Goal: Task Accomplishment & Management: Use online tool/utility

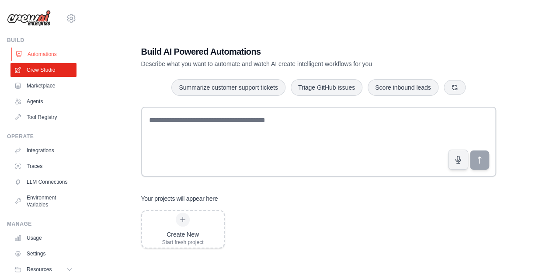
click at [48, 56] on link "Automations" at bounding box center [44, 54] width 66 height 14
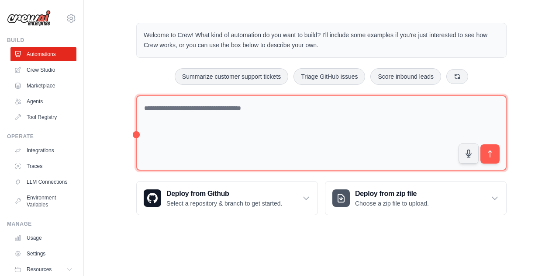
click at [265, 118] on textarea at bounding box center [321, 133] width 371 height 76
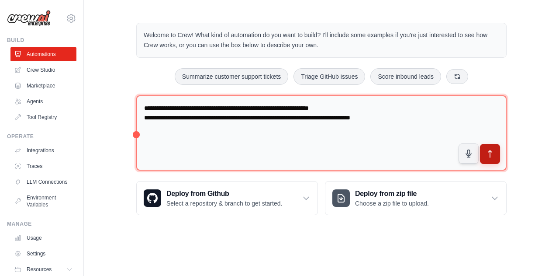
type textarea "**********"
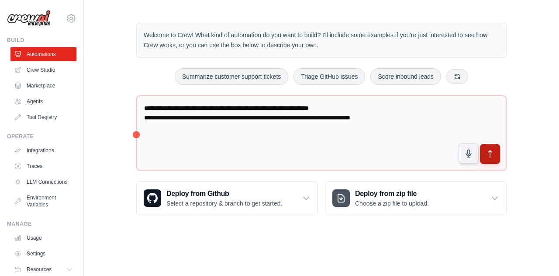
click at [496, 153] on button "submit" at bounding box center [490, 154] width 20 height 20
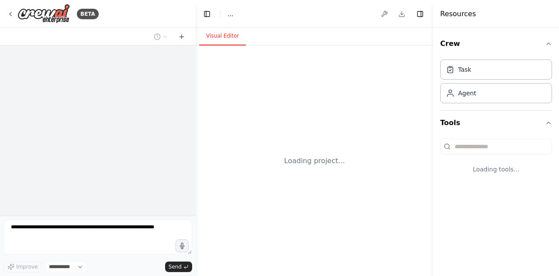
select select "****"
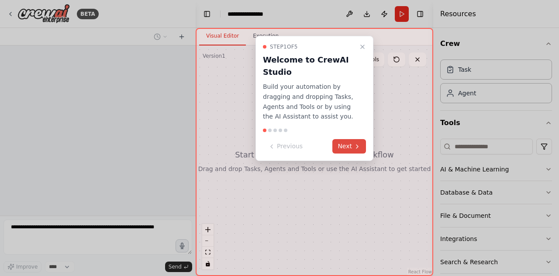
click at [355, 142] on button "Next" at bounding box center [350, 146] width 34 height 14
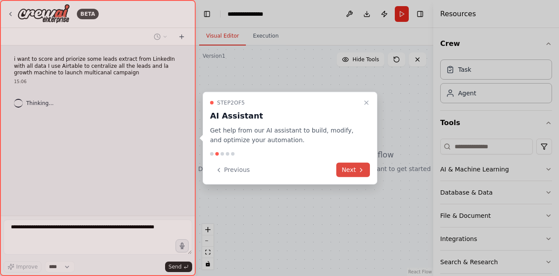
click at [360, 173] on icon at bounding box center [361, 169] width 7 height 7
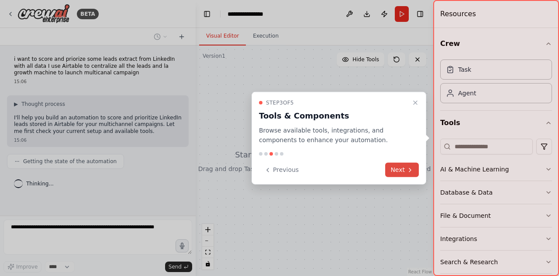
click at [408, 168] on icon at bounding box center [410, 169] width 7 height 7
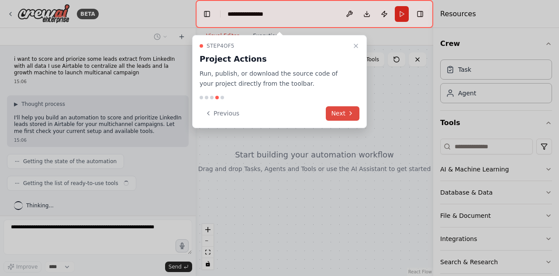
scroll to position [3, 0]
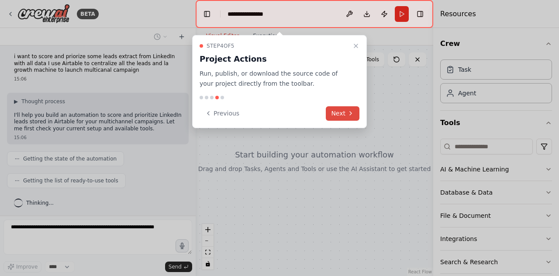
click at [350, 118] on button "Next" at bounding box center [343, 113] width 34 height 14
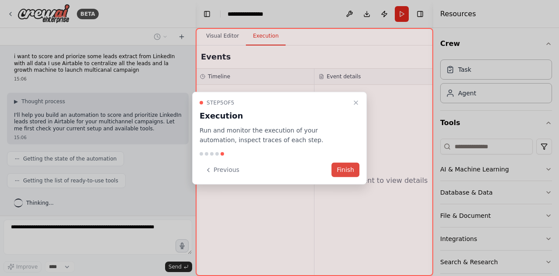
click at [352, 173] on button "Finish" at bounding box center [346, 170] width 28 height 14
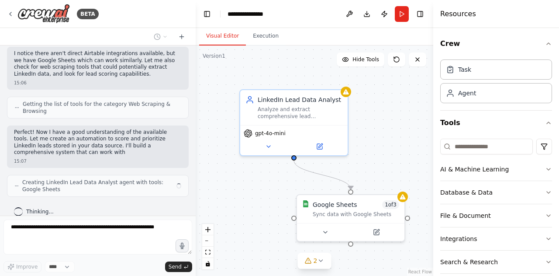
scroll to position [295, 0]
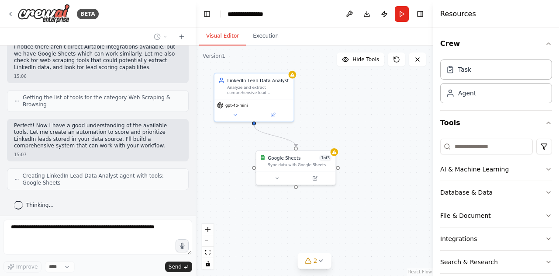
drag, startPoint x: 384, startPoint y: 126, endPoint x: 336, endPoint y: 103, distance: 53.5
click at [336, 103] on div ".deletable-edge-delete-btn { width: 20px; height: 20px; border: 0px solid #ffff…" at bounding box center [315, 160] width 238 height 230
click at [227, 87] on div "LinkedIn Lead Data Analyst Analyze and extract comprehensive lead information f…" at bounding box center [254, 85] width 72 height 18
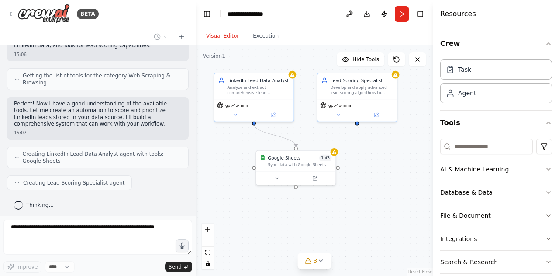
scroll to position [346, 0]
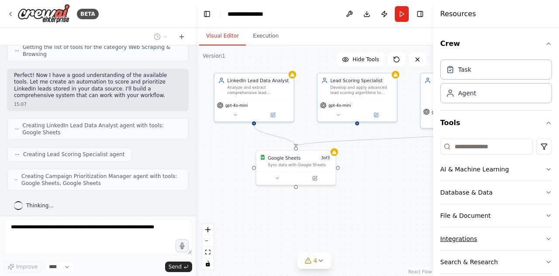
click at [489, 236] on button "Integrations" at bounding box center [496, 238] width 112 height 23
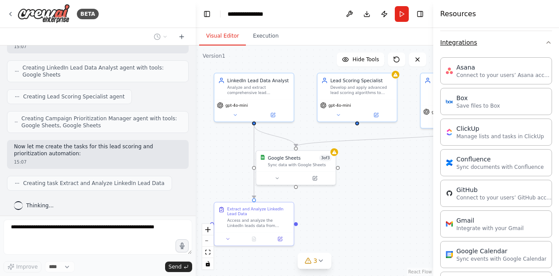
scroll to position [208, 0]
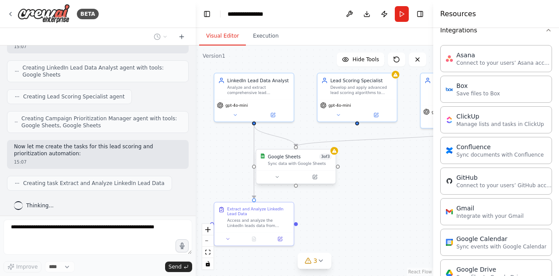
drag, startPoint x: 362, startPoint y: 189, endPoint x: 274, endPoint y: 168, distance: 90.3
drag, startPoint x: 274, startPoint y: 168, endPoint x: 362, endPoint y: 187, distance: 90.2
click at [362, 187] on div ".deletable-edge-delete-btn { width: 20px; height: 20px; border: 0px solid #ffff…" at bounding box center [315, 160] width 238 height 230
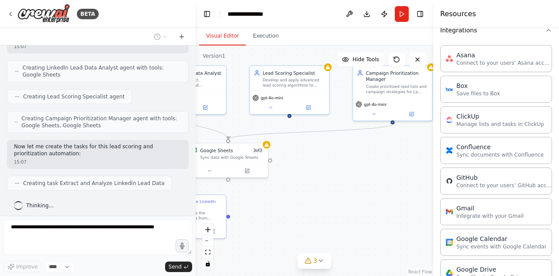
drag, startPoint x: 362, startPoint y: 187, endPoint x: 288, endPoint y: 179, distance: 74.3
click at [288, 179] on div ".deletable-edge-delete-btn { width: 20px; height: 20px; border: 0px solid #ffff…" at bounding box center [315, 160] width 238 height 230
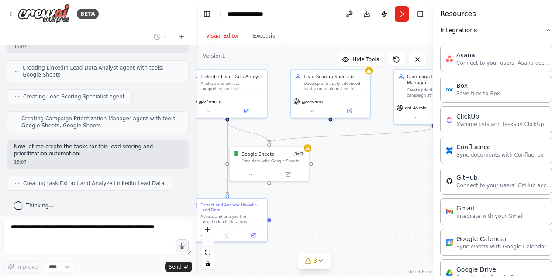
scroll to position [425, 0]
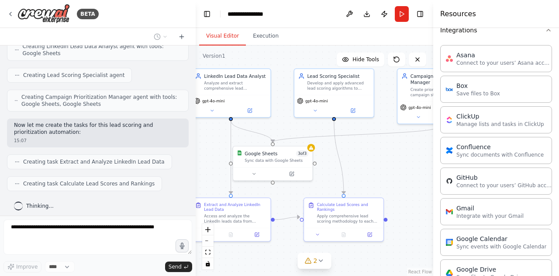
drag, startPoint x: 288, startPoint y: 179, endPoint x: 339, endPoint y: 182, distance: 50.3
click at [339, 182] on div ".deletable-edge-delete-btn { width: 20px; height: 20px; border: 0px solid #ffff…" at bounding box center [315, 160] width 238 height 230
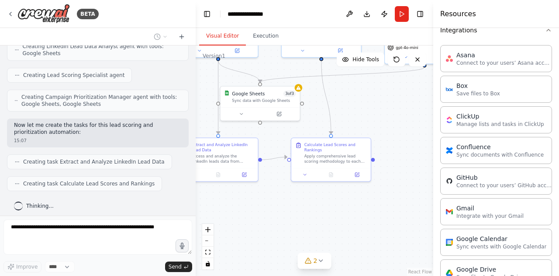
drag, startPoint x: 409, startPoint y: 176, endPoint x: 397, endPoint y: 116, distance: 61.2
click at [397, 116] on div ".deletable-edge-delete-btn { width: 20px; height: 20px; border: 0px solid #ffff…" at bounding box center [315, 160] width 238 height 230
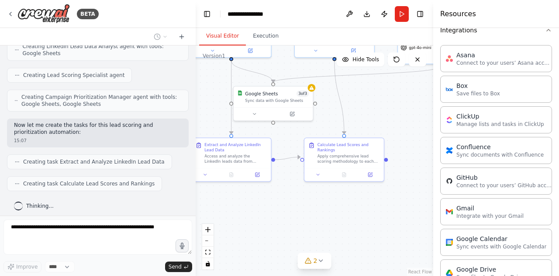
drag, startPoint x: 397, startPoint y: 116, endPoint x: 411, endPoint y: 116, distance: 14.0
click at [411, 116] on div ".deletable-edge-delete-btn { width: 20px; height: 20px; border: 0px solid #ffff…" at bounding box center [315, 160] width 238 height 230
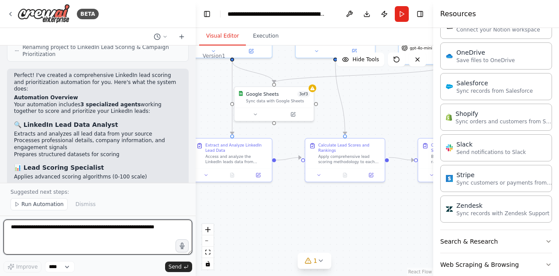
scroll to position [646, 0]
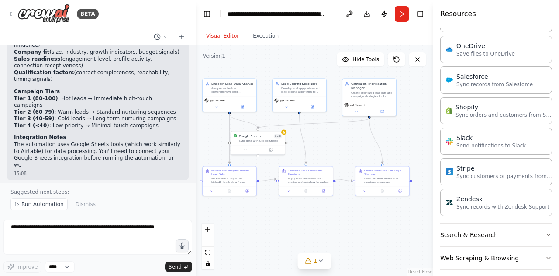
drag, startPoint x: 347, startPoint y: 227, endPoint x: 308, endPoint y: 225, distance: 39.0
click at [308, 225] on div ".deletable-edge-delete-btn { width: 20px; height: 20px; border: 0px solid #ffff…" at bounding box center [315, 160] width 238 height 230
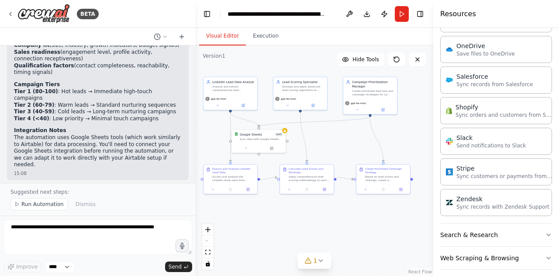
click at [308, 225] on div ".deletable-edge-delete-btn { width: 20px; height: 20px; border: 0px solid #ffff…" at bounding box center [315, 160] width 238 height 230
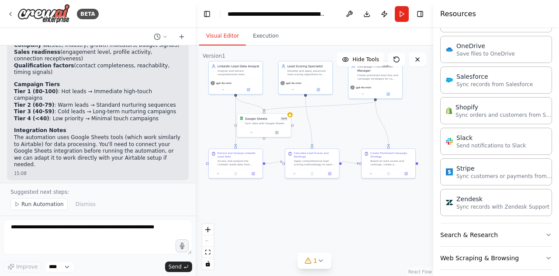
drag, startPoint x: 275, startPoint y: 218, endPoint x: 281, endPoint y: 203, distance: 16.3
click at [281, 203] on div ".deletable-edge-delete-btn { width: 20px; height: 20px; border: 0px solid #ffff…" at bounding box center [315, 160] width 238 height 230
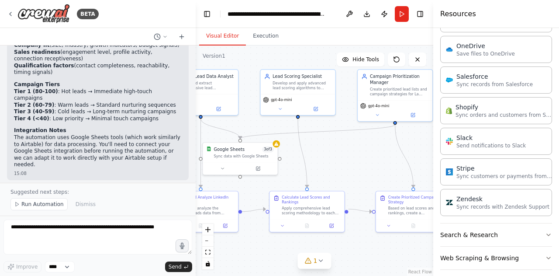
drag, startPoint x: 281, startPoint y: 203, endPoint x: 262, endPoint y: 269, distance: 68.6
click at [262, 269] on div ".deletable-edge-delete-btn { width: 20px; height: 20px; border: 0px solid #ffff…" at bounding box center [315, 160] width 238 height 230
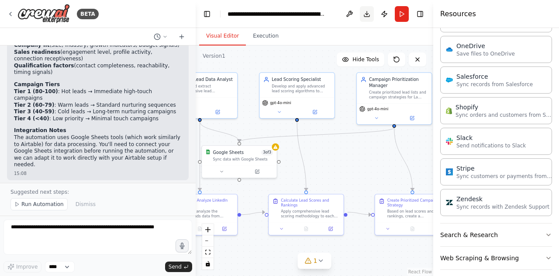
click at [368, 16] on button "Download" at bounding box center [367, 14] width 14 height 16
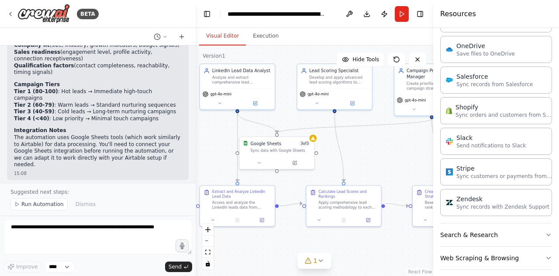
drag, startPoint x: 381, startPoint y: 147, endPoint x: 422, endPoint y: 137, distance: 42.4
click at [422, 137] on div ".deletable-edge-delete-btn { width: 20px; height: 20px; border: 0px solid #ffff…" at bounding box center [315, 160] width 238 height 230
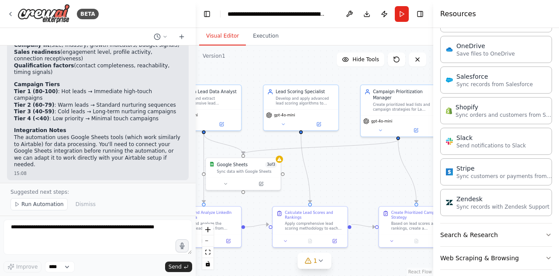
drag, startPoint x: 422, startPoint y: 137, endPoint x: 385, endPoint y: 159, distance: 43.7
click at [385, 159] on div ".deletable-edge-delete-btn { width: 20px; height: 20px; border: 0px solid #ffff…" at bounding box center [315, 160] width 238 height 230
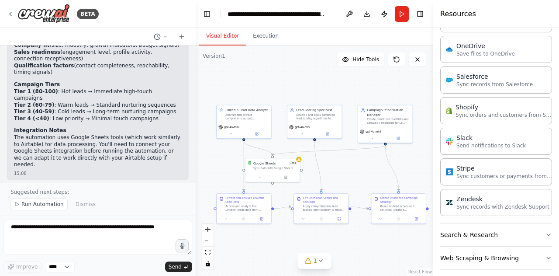
drag, startPoint x: 385, startPoint y: 159, endPoint x: 376, endPoint y: 159, distance: 8.3
click at [376, 159] on div ".deletable-edge-delete-btn { width: 20px; height: 20px; border: 0px solid #ffff…" at bounding box center [315, 160] width 238 height 230
click at [467, 250] on button "Web Scraping & Browsing" at bounding box center [496, 257] width 112 height 23
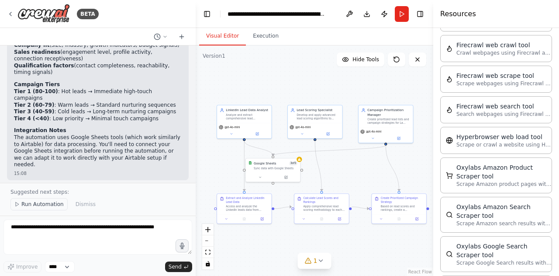
click at [45, 203] on span "Run Automation" at bounding box center [42, 204] width 42 height 7
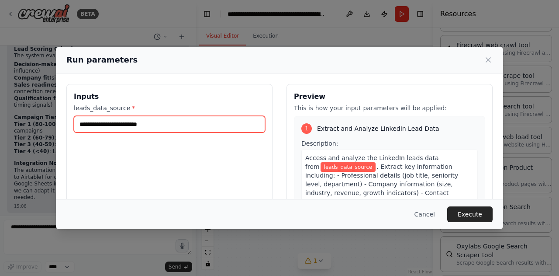
click at [190, 123] on input "leads_data_source *" at bounding box center [169, 124] width 191 height 17
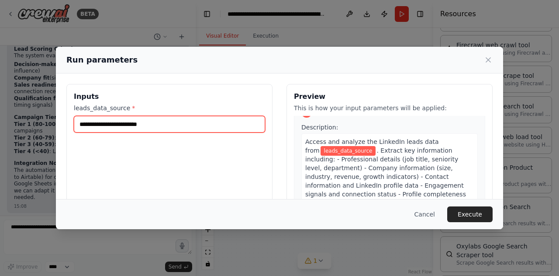
scroll to position [17, 0]
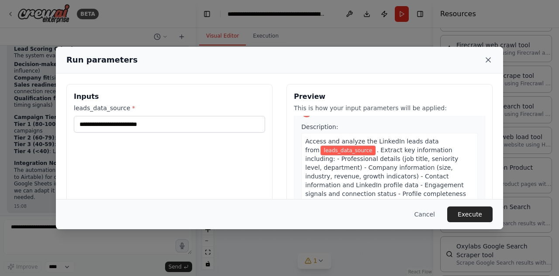
click at [489, 59] on icon at bounding box center [488, 60] width 4 height 4
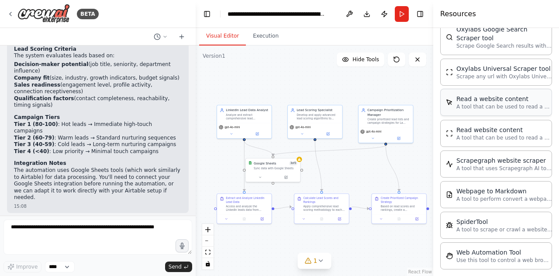
scroll to position [1133, 0]
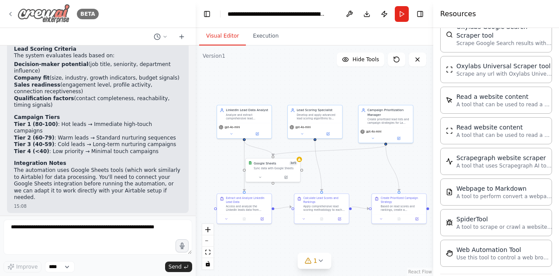
click at [11, 10] on icon at bounding box center [10, 13] width 7 height 7
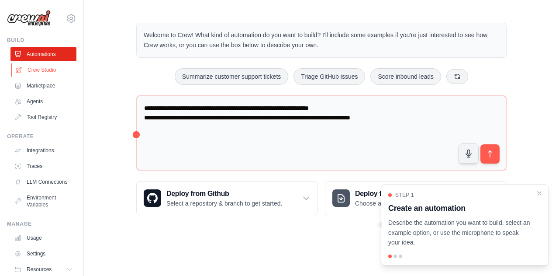
click at [38, 72] on link "Crew Studio" at bounding box center [44, 70] width 66 height 14
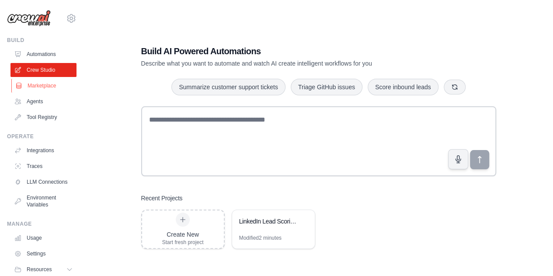
click at [44, 87] on link "Marketplace" at bounding box center [44, 86] width 66 height 14
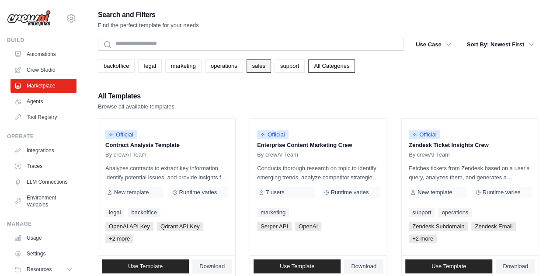
click at [256, 67] on link "sales" at bounding box center [258, 65] width 24 height 13
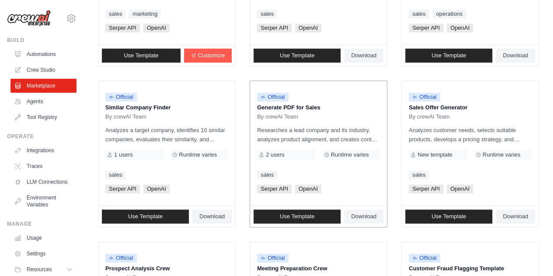
scroll to position [200, 0]
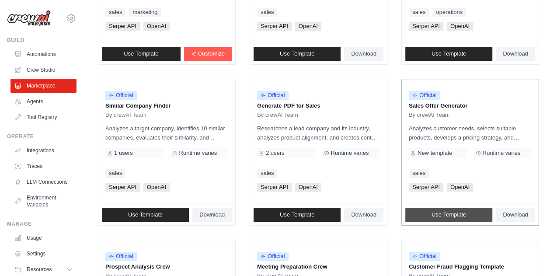
click at [467, 208] on link "Use Template" at bounding box center [448, 215] width 87 height 14
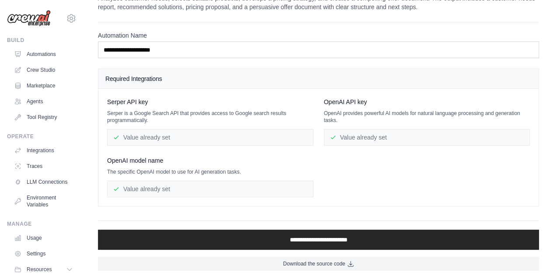
scroll to position [27, 0]
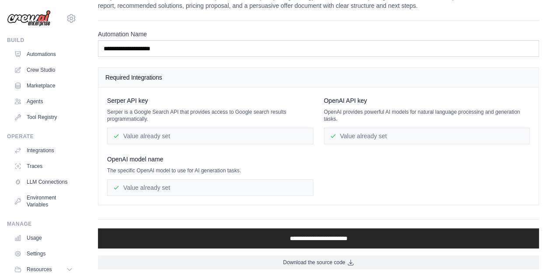
click at [201, 136] on div "Value already set" at bounding box center [210, 136] width 206 height 17
click at [338, 132] on div "Value already set" at bounding box center [427, 136] width 206 height 17
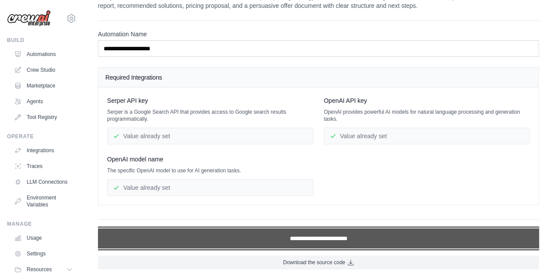
click at [297, 239] on input "**********" at bounding box center [318, 238] width 441 height 20
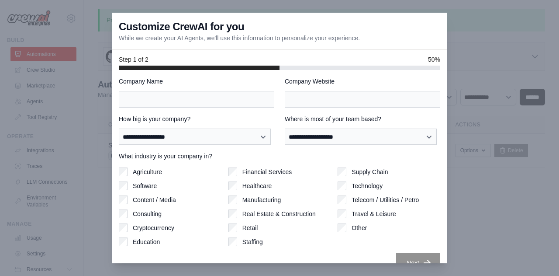
scroll to position [57, 0]
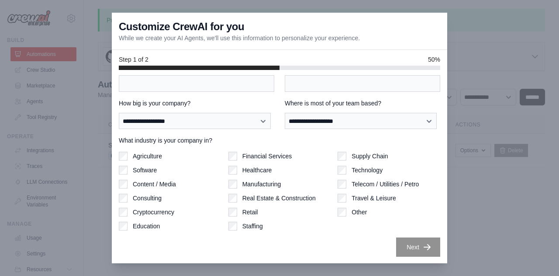
click at [481, 171] on div at bounding box center [279, 138] width 559 height 276
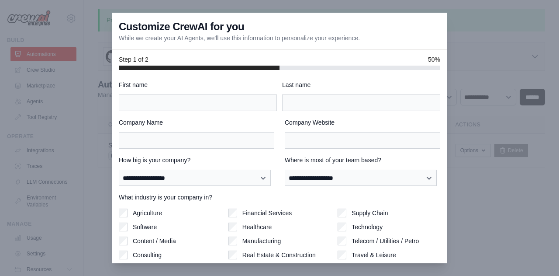
click at [110, 157] on div at bounding box center [279, 138] width 559 height 276
